Goal: Transaction & Acquisition: Register for event/course

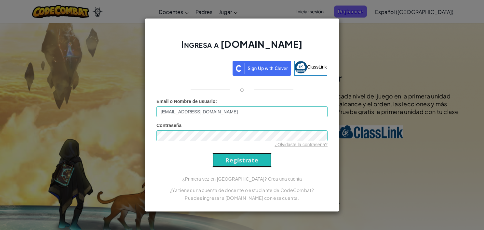
click at [235, 159] on input "Regístrate" at bounding box center [241, 160] width 59 height 15
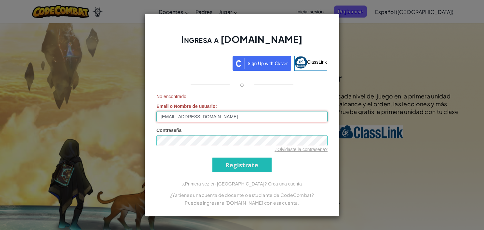
drag, startPoint x: 222, startPoint y: 114, endPoint x: 163, endPoint y: 110, distance: 59.3
click at [163, 110] on div "No encontrado. Email o Nombre de usuario : [EMAIL_ADDRESS][DOMAIN_NAME]" at bounding box center [241, 107] width 171 height 29
type input "A"
click at [222, 162] on input "Regístrate" at bounding box center [241, 165] width 59 height 15
click at [204, 116] on input "Plipe" at bounding box center [241, 116] width 171 height 11
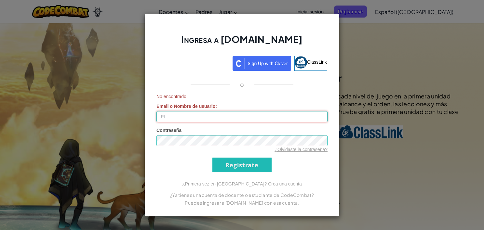
type input "P"
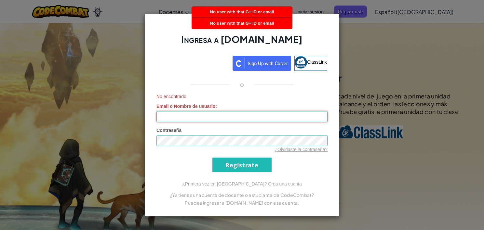
click at [251, 113] on input "Email o Nombre de usuario :" at bounding box center [241, 116] width 171 height 11
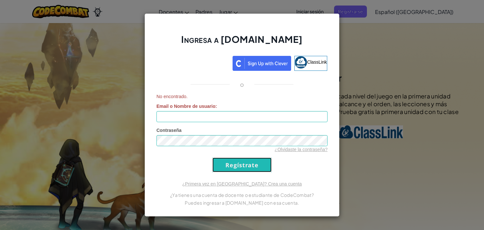
click at [241, 164] on input "Regístrate" at bounding box center [241, 165] width 59 height 15
click at [244, 166] on input "Regístrate" at bounding box center [241, 165] width 59 height 15
click at [351, 25] on div "Ingresa a [DOMAIN_NAME] ClassLink o Requisito necesario Email o Nombre de usuar…" at bounding box center [242, 115] width 484 height 230
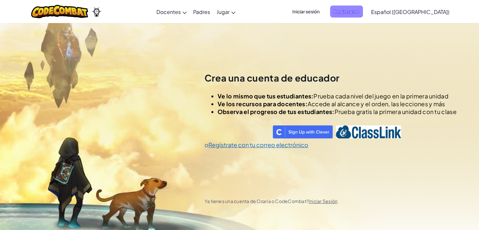
click at [363, 10] on span "Registrarse" at bounding box center [346, 12] width 33 height 12
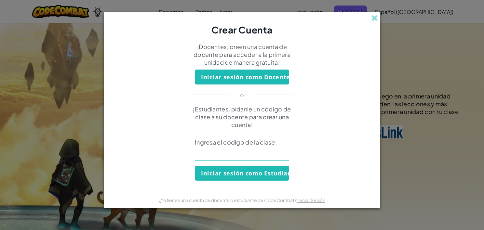
click at [243, 157] on input at bounding box center [242, 154] width 94 height 13
drag, startPoint x: 243, startPoint y: 155, endPoint x: 272, endPoint y: 149, distance: 29.4
click at [272, 149] on input at bounding box center [242, 154] width 94 height 13
click at [233, 155] on input at bounding box center [242, 154] width 94 height 13
click at [264, 128] on p "¡Estudiantes, pídanle un código de clase a su docente para crear una cuenta!" at bounding box center [242, 116] width 114 height 23
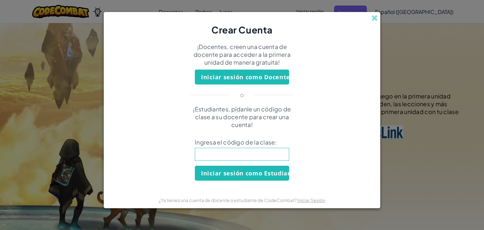
click at [269, 142] on span "Ingresa el código de la clase:" at bounding box center [242, 142] width 94 height 8
click at [264, 155] on input at bounding box center [242, 154] width 94 height 13
type input "2"
